Goal: Information Seeking & Learning: Learn about a topic

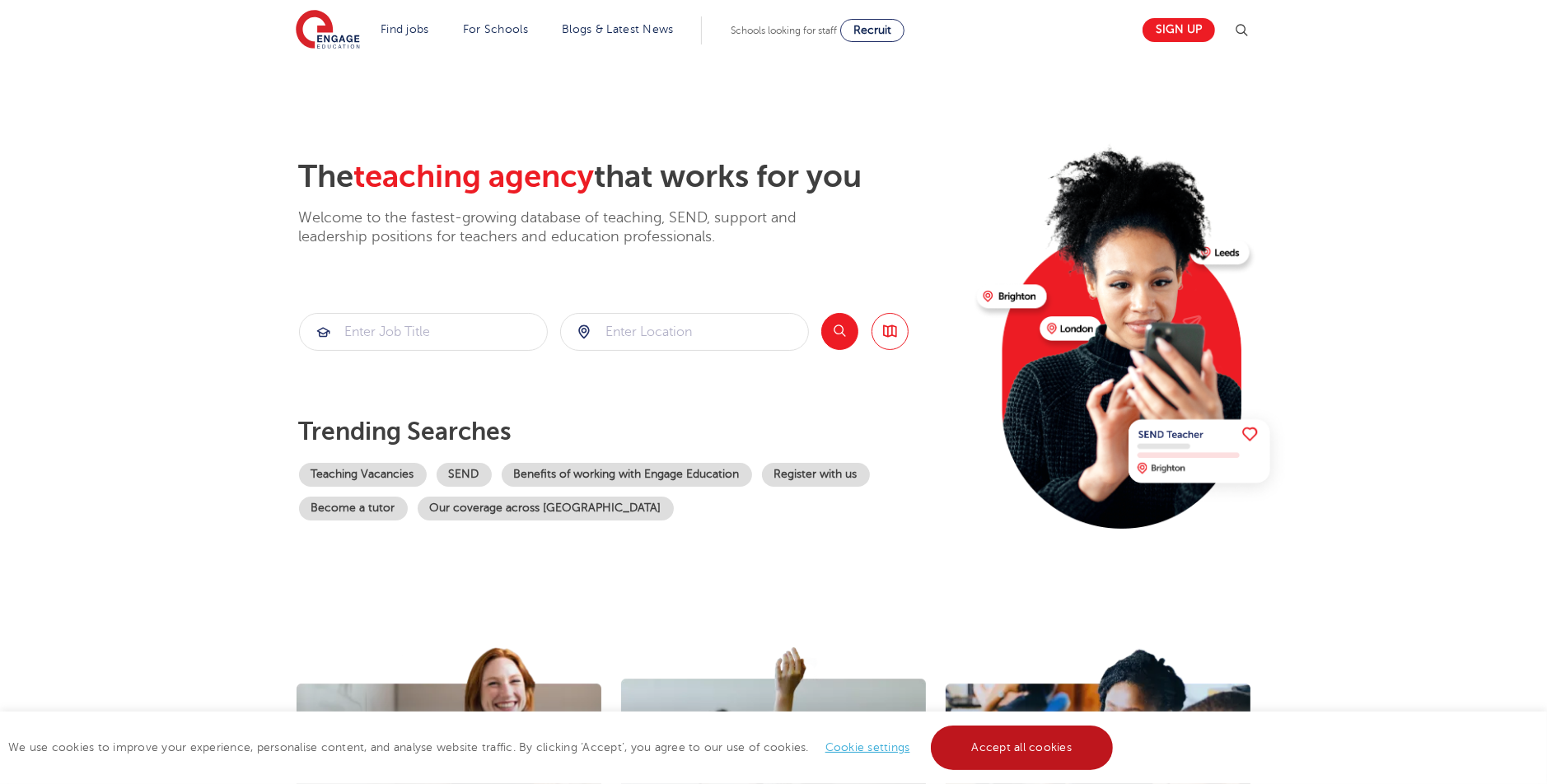
click at [1018, 764] on link "Accept all cookies" at bounding box center [1021, 747] width 182 height 44
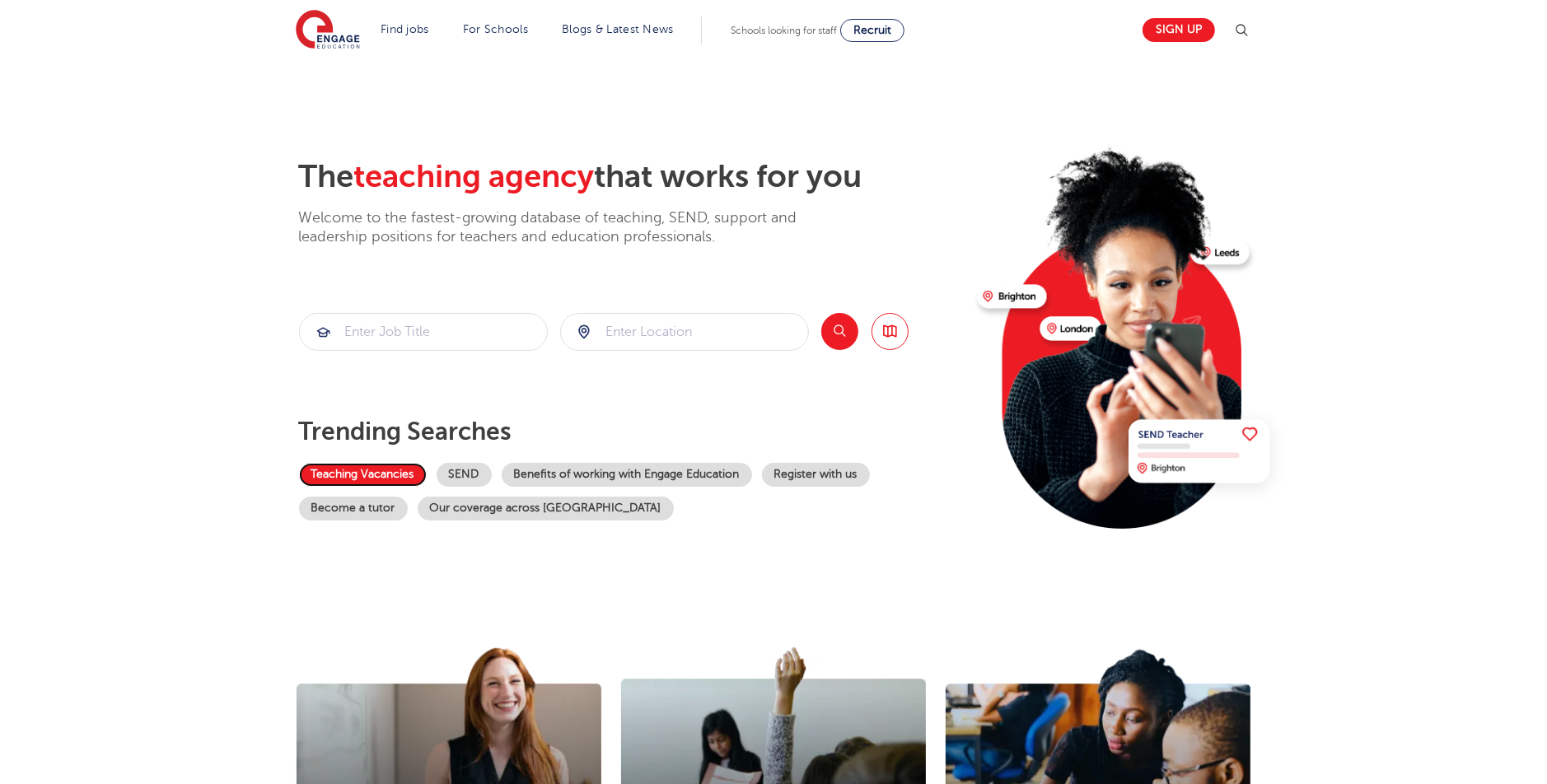
click at [378, 475] on link "Teaching Vacancies" at bounding box center [363, 475] width 128 height 24
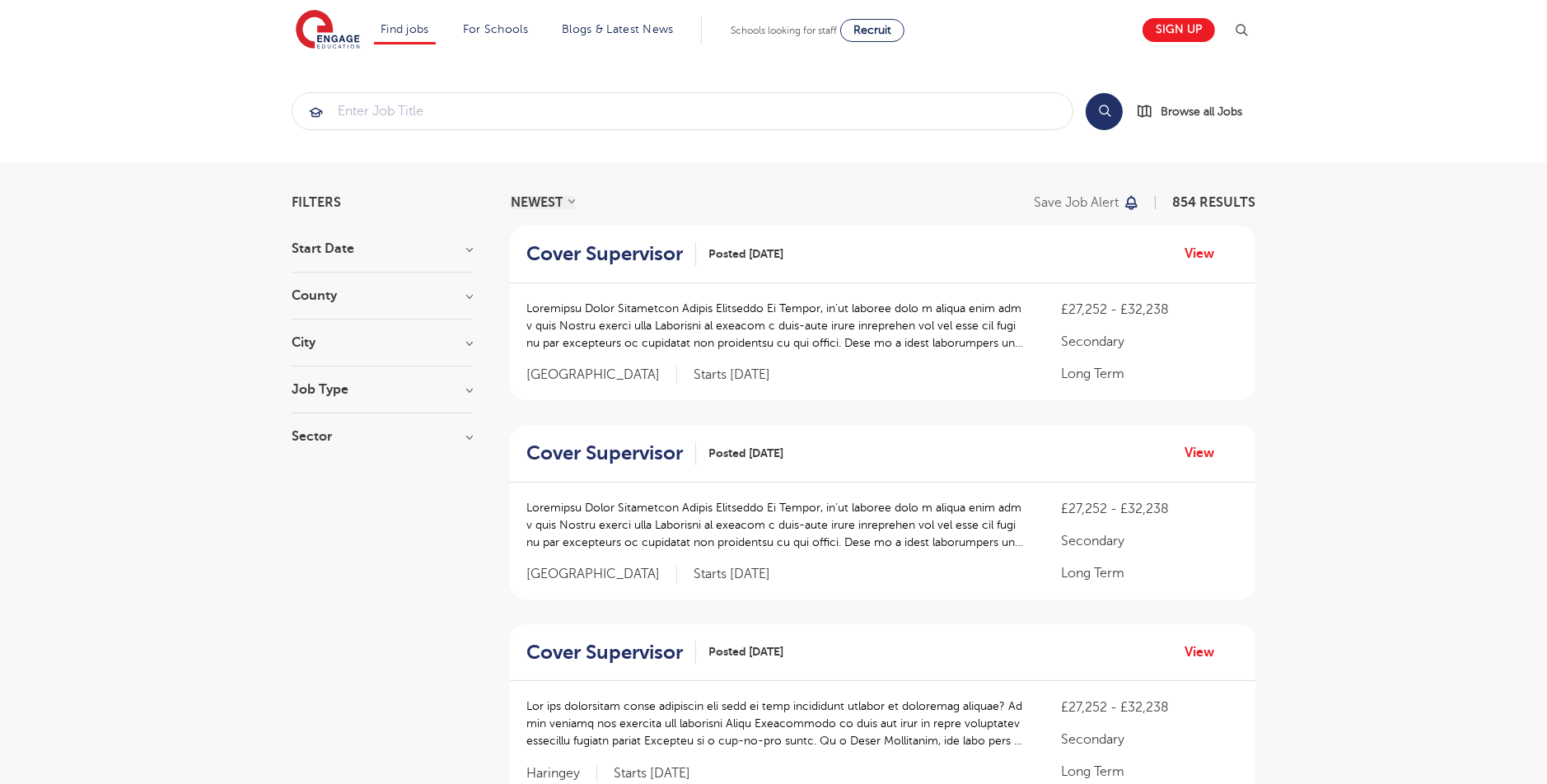
click at [342, 351] on div "City Hounslow 65 Ealing 34 [GEOGRAPHIC_DATA] 34 [GEOGRAPHIC_DATA] 32 [GEOGRAPHI…" at bounding box center [382, 351] width 182 height 30
click at [337, 346] on h3 "City" at bounding box center [382, 342] width 182 height 13
click at [293, 519] on button "Show more" at bounding box center [326, 526] width 70 height 15
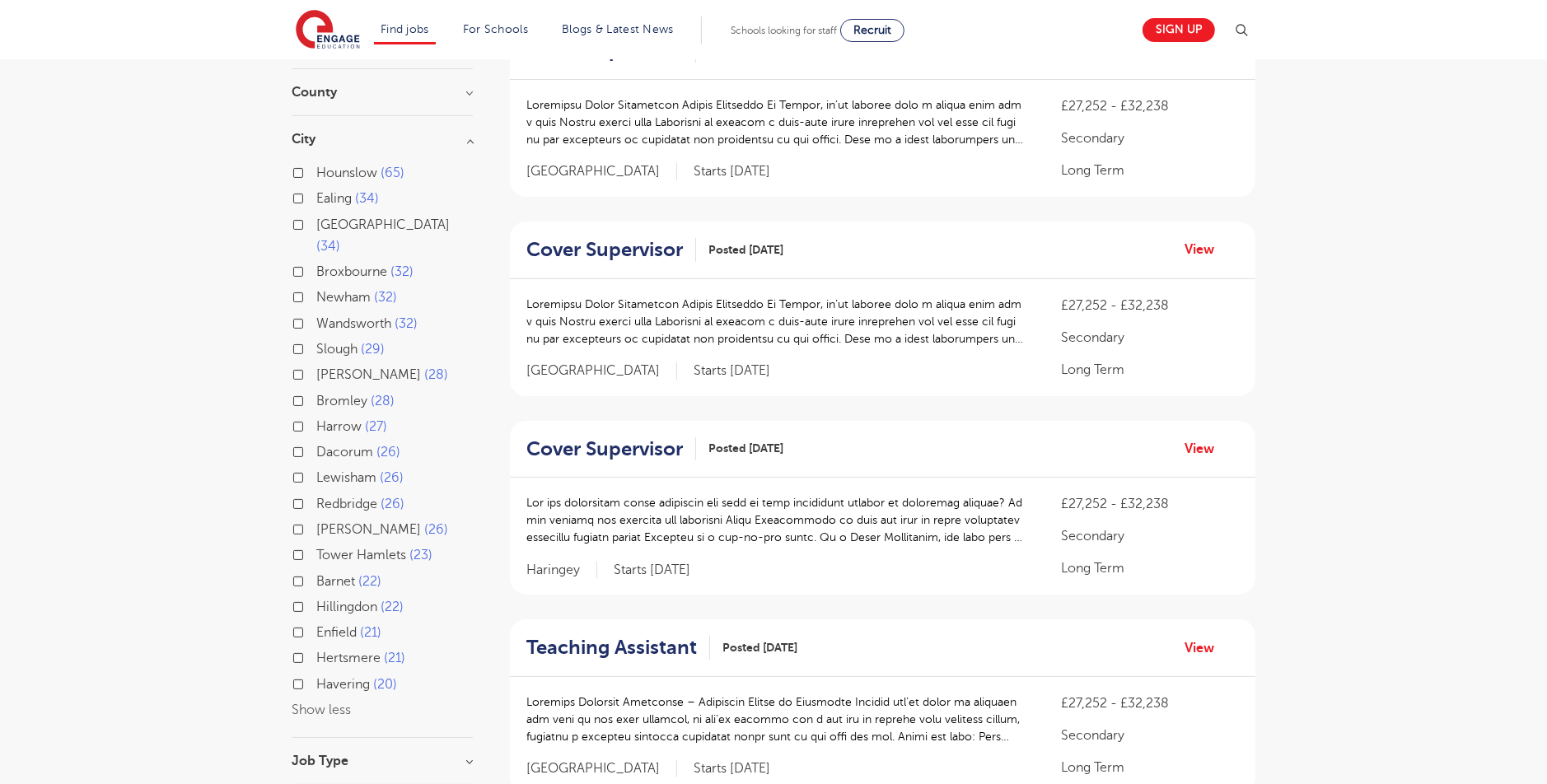
scroll to position [164, 0]
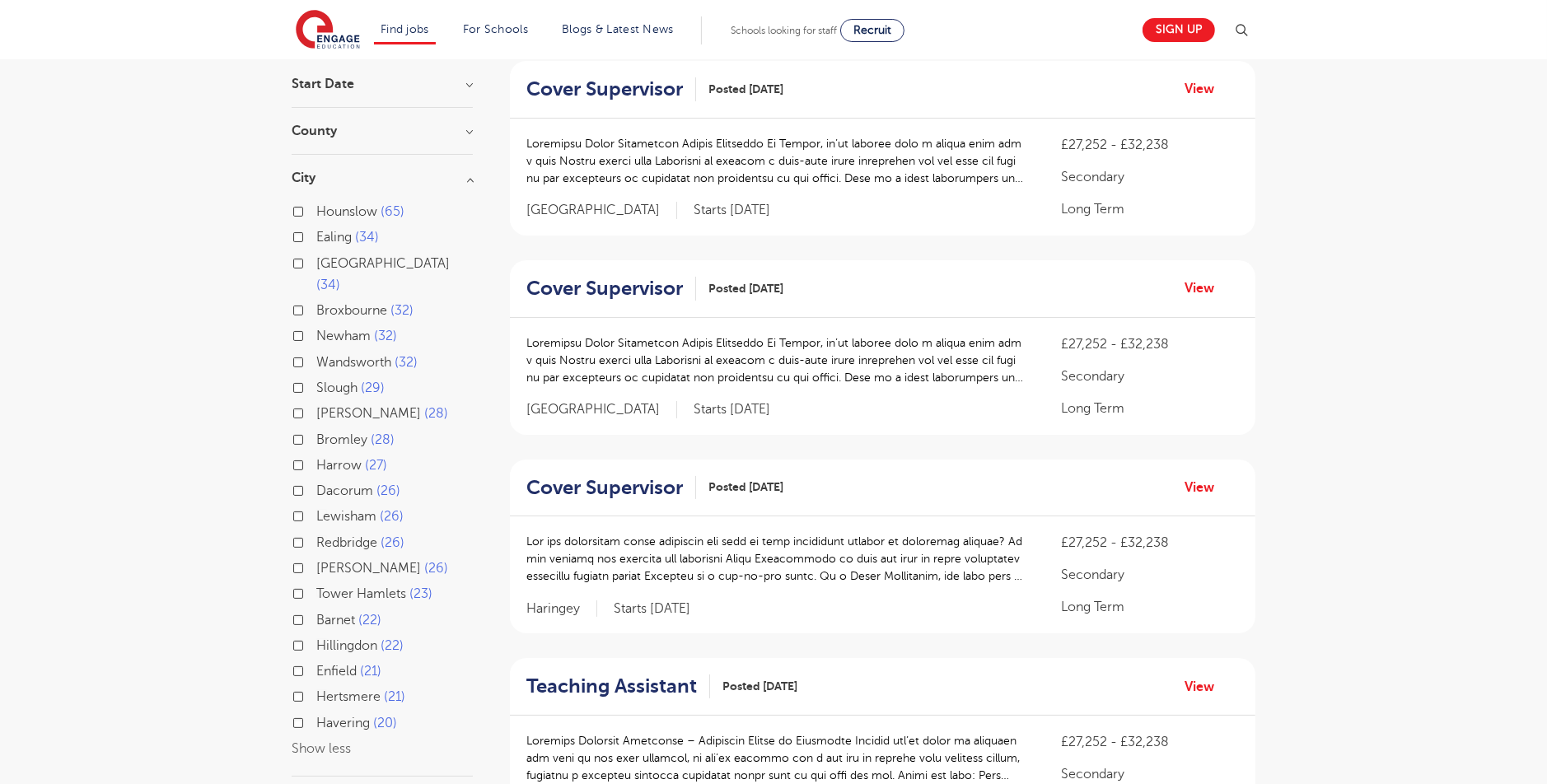
click at [304, 182] on h3 "City" at bounding box center [382, 177] width 182 height 13
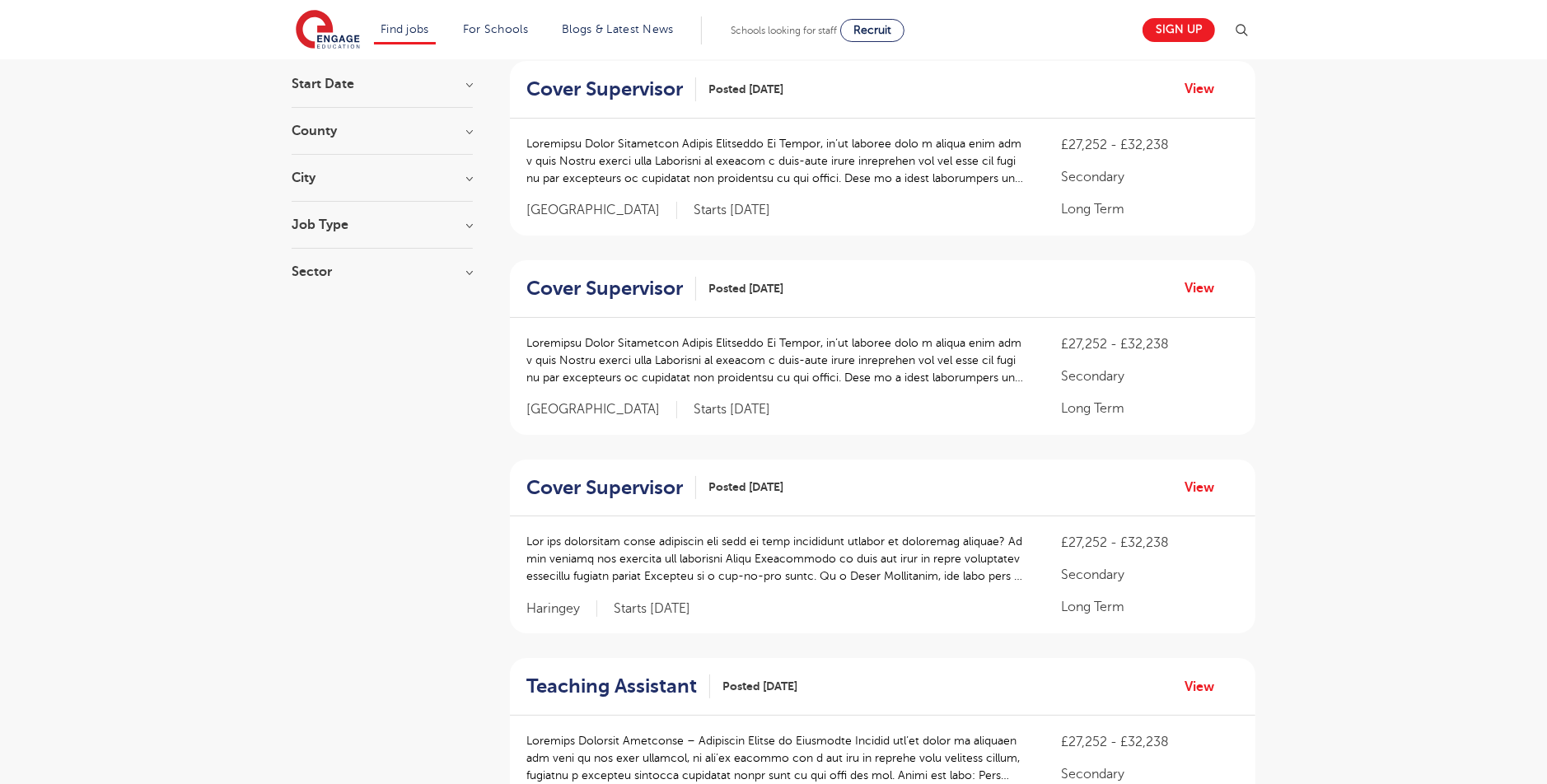
click at [303, 214] on section "Start Date October 124 November 87 [DATE] [DATE] Show more County [GEOGRAPHIC_D…" at bounding box center [382, 186] width 182 height 217
click at [303, 222] on h3 "Job Type" at bounding box center [382, 224] width 182 height 13
click at [316, 257] on label "Long Term 143" at bounding box center [364, 258] width 96 height 22
click at [316, 257] on input "Long Term 143" at bounding box center [322, 256] width 10 height 10
checkbox input "true"
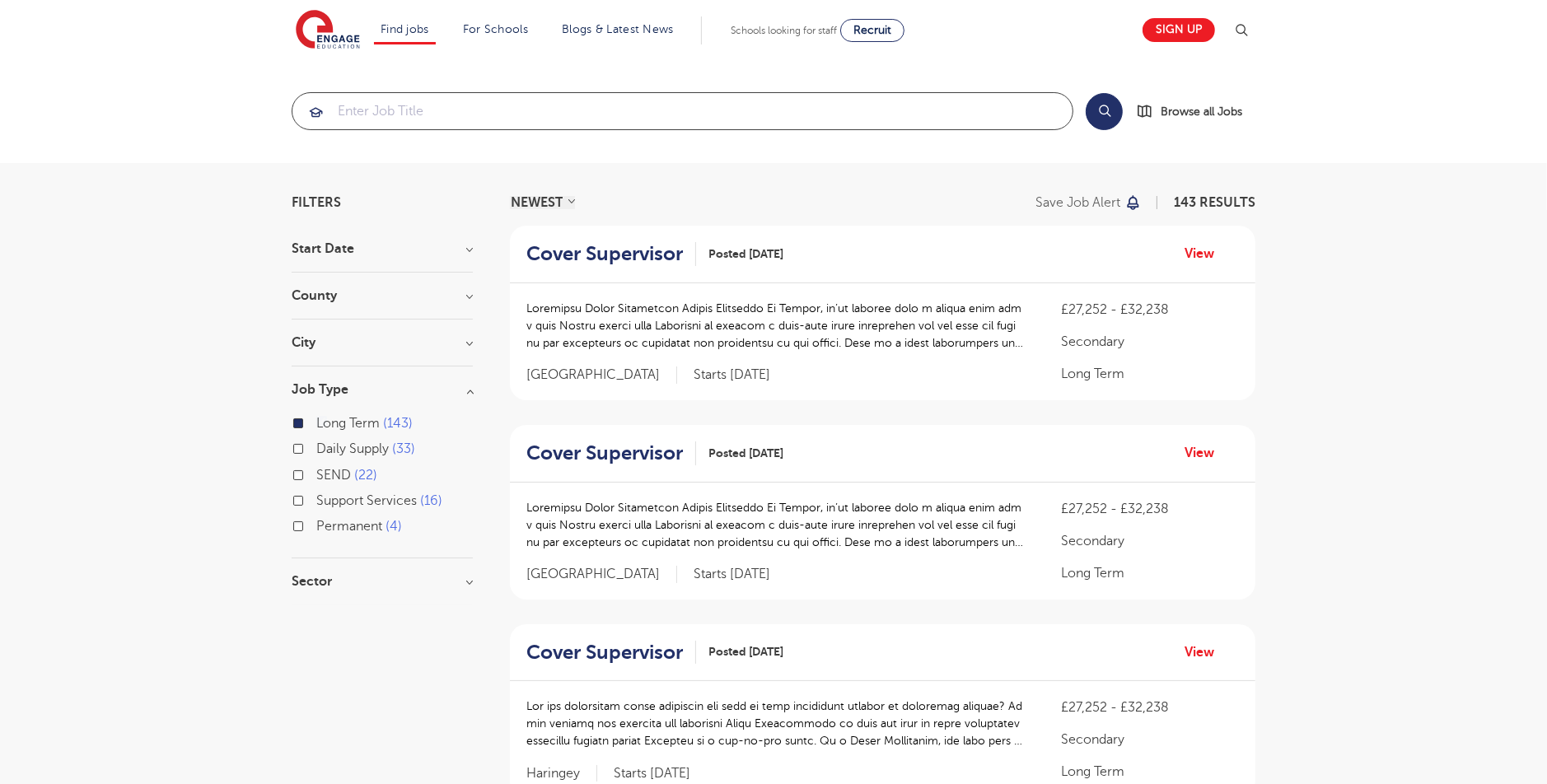
click at [390, 97] on input "search" at bounding box center [682, 112] width 780 height 36
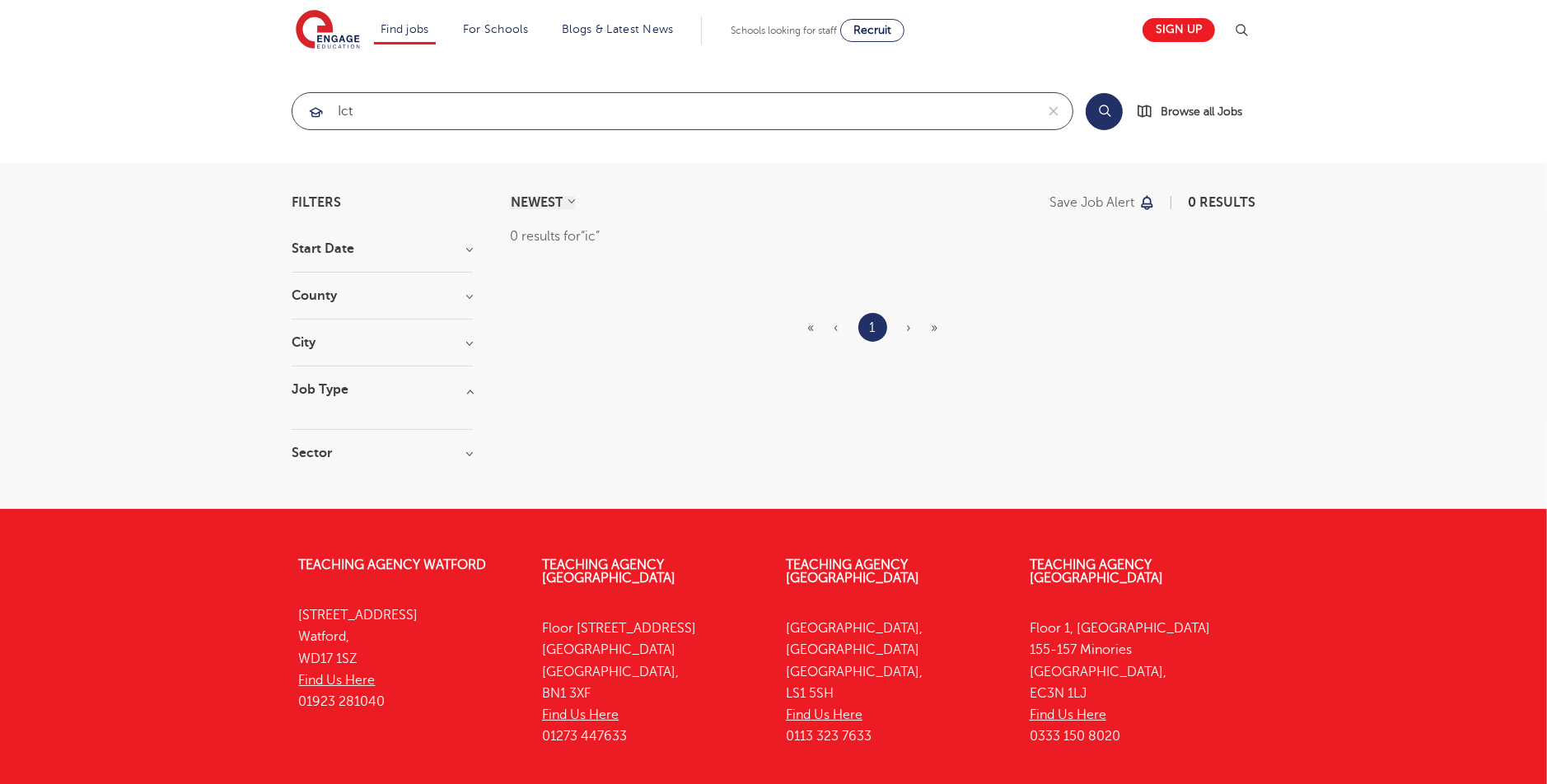
click button "Submit" at bounding box center [0, 0] width 0 height 0
click at [370, 91] on section "ict Search Browse all Jobs" at bounding box center [773, 112] width 1547 height 104
click at [367, 108] on input "ict" at bounding box center [663, 112] width 742 height 36
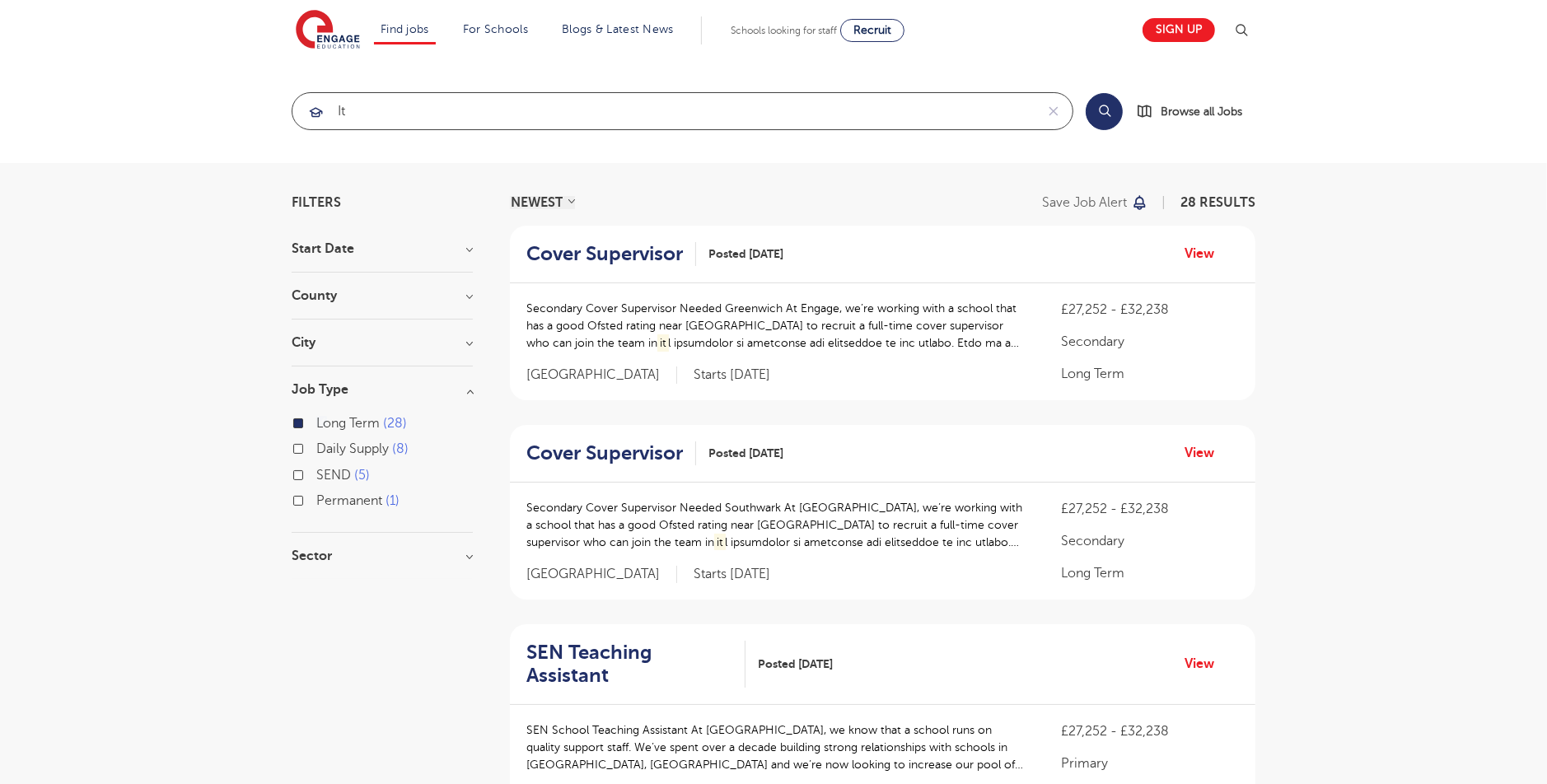
type input "i"
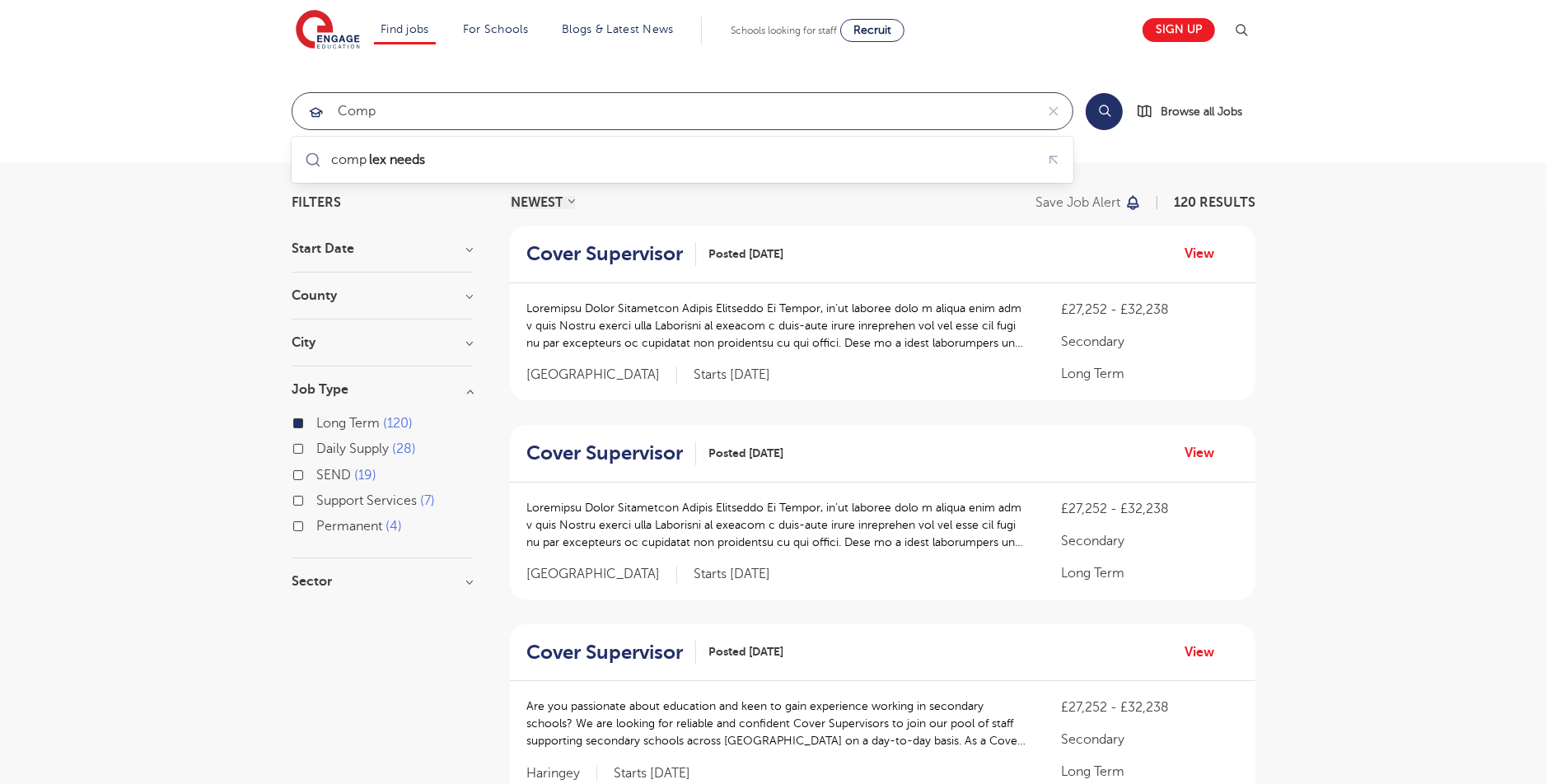
type input "comp"
click at [316, 423] on label "Long Term 120" at bounding box center [364, 423] width 96 height 22
click at [316, 423] on input "Long Term 120" at bounding box center [322, 421] width 10 height 10
checkbox input "false"
